Goal: Use online tool/utility: Utilize a website feature to perform a specific function

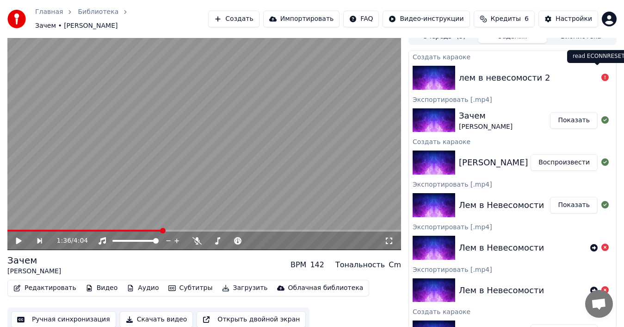
click at [601, 74] on icon at bounding box center [604, 77] width 7 height 7
click at [482, 71] on div "лем в невесомости 2" at bounding box center [505, 77] width 92 height 13
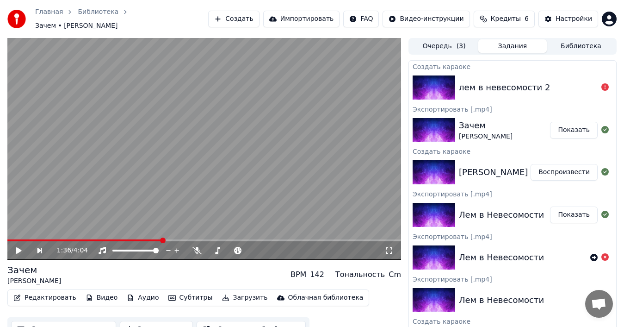
click at [426, 78] on img at bounding box center [434, 87] width 43 height 24
click at [236, 21] on button "Создать" at bounding box center [233, 19] width 51 height 17
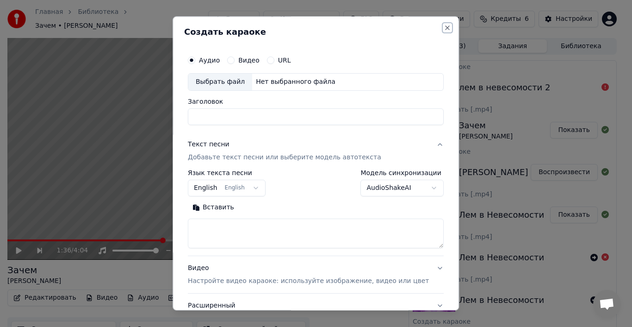
click at [444, 29] on button "Close" at bounding box center [447, 27] width 7 height 7
select select
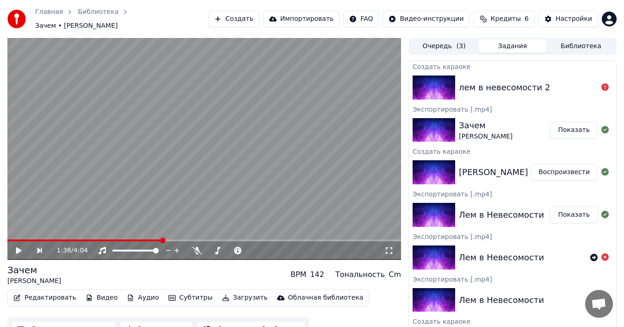
click at [601, 83] on icon at bounding box center [604, 86] width 7 height 7
click at [430, 64] on div "Создать караоке" at bounding box center [512, 66] width 207 height 11
click at [438, 81] on img at bounding box center [434, 87] width 43 height 24
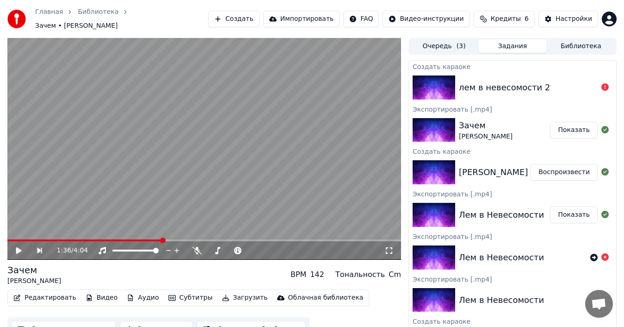
click at [438, 81] on img at bounding box center [434, 87] width 43 height 24
click at [439, 81] on img at bounding box center [434, 87] width 43 height 24
click at [473, 81] on div "лем в невесомости 2" at bounding box center [505, 87] width 92 height 13
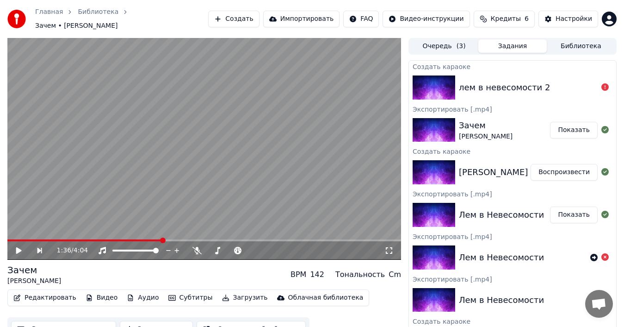
click at [475, 81] on div "лем в невесомости 2" at bounding box center [505, 87] width 92 height 13
click at [476, 81] on div "лем в невесомости 2" at bounding box center [505, 87] width 92 height 13
